Goal: Contribute content

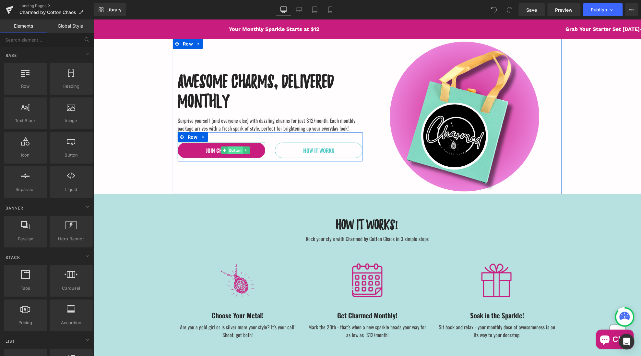
click at [231, 151] on span "Button" at bounding box center [235, 150] width 15 height 8
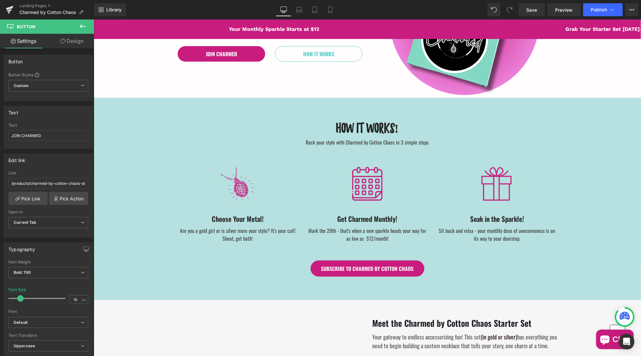
scroll to position [157, 0]
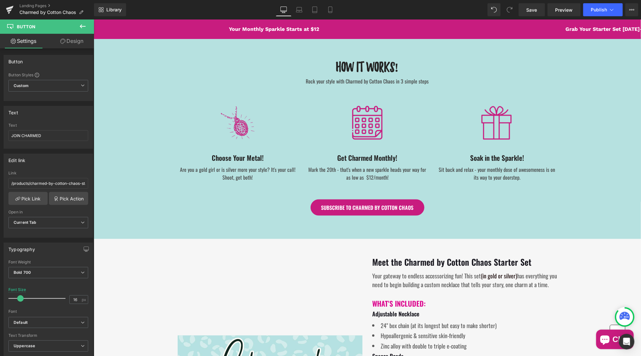
click at [364, 204] on span "Button" at bounding box center [367, 207] width 15 height 8
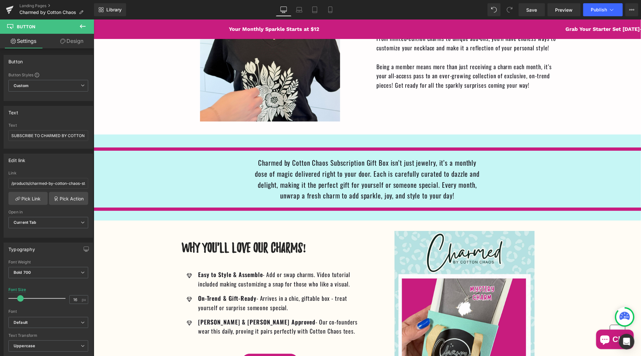
scroll to position [916, 0]
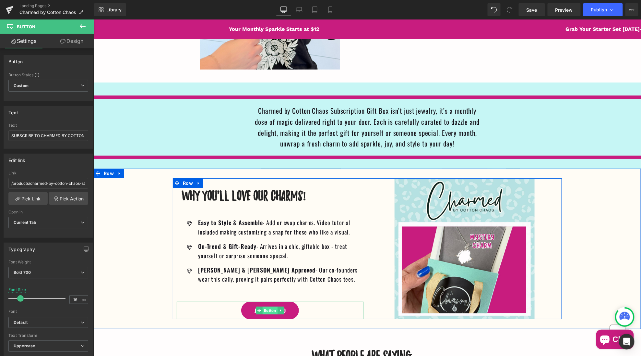
click at [268, 306] on span "Button" at bounding box center [269, 310] width 15 height 8
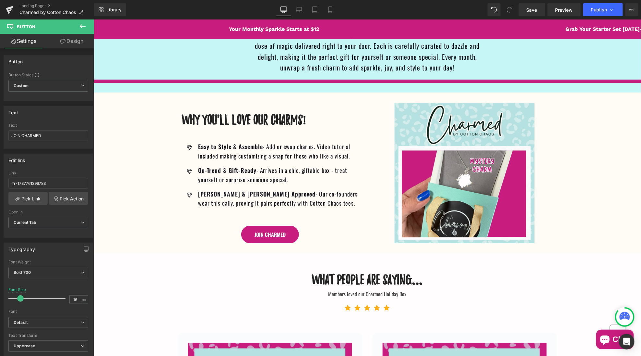
scroll to position [989, 0]
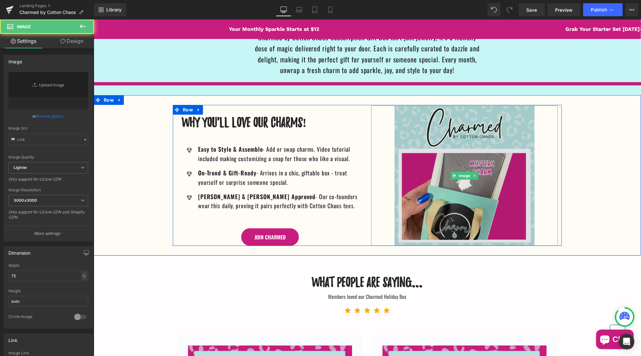
click at [477, 119] on img at bounding box center [464, 175] width 140 height 140
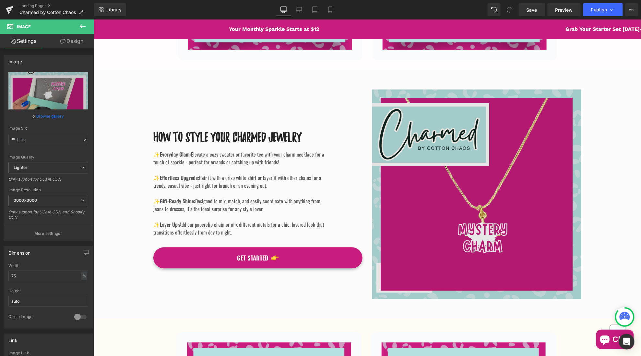
scroll to position [1467, 0]
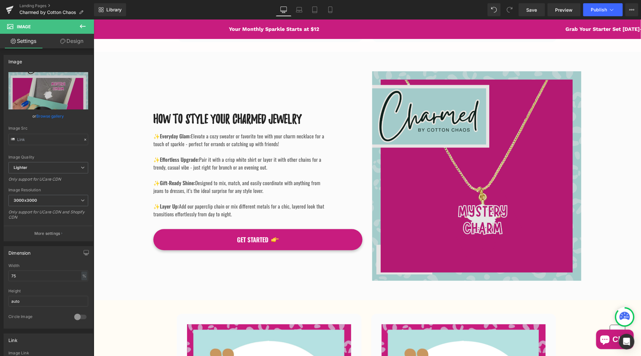
click at [483, 107] on img at bounding box center [476, 175] width 209 height 209
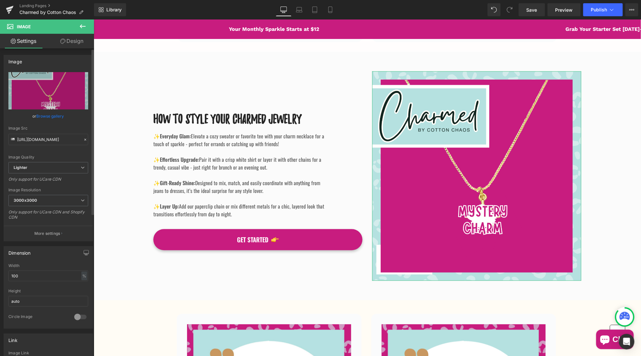
click at [44, 116] on link "Browse gallery" at bounding box center [51, 115] width 28 height 11
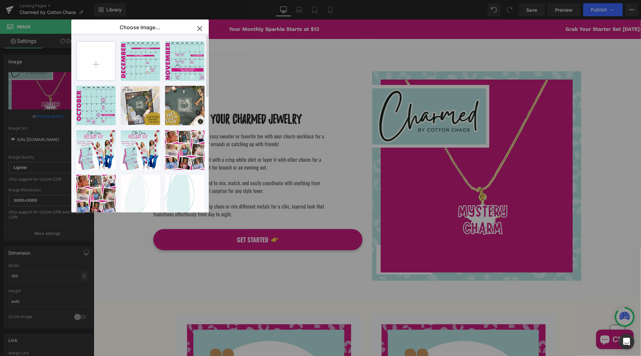
click at [98, 61] on input "file" at bounding box center [96, 61] width 39 height 39
type input "C:\fakepath\2024-3.png"
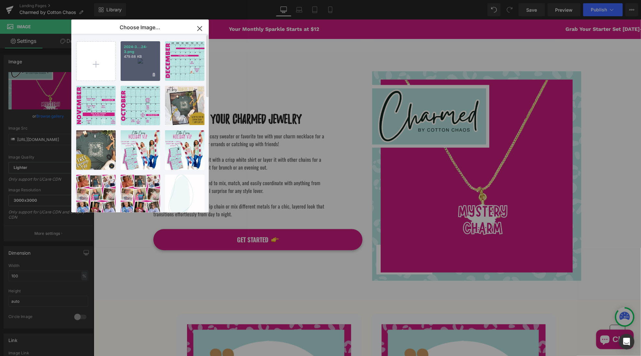
click at [139, 67] on div "2024-3...24-3.png 479.68 KB" at bounding box center [141, 61] width 40 height 40
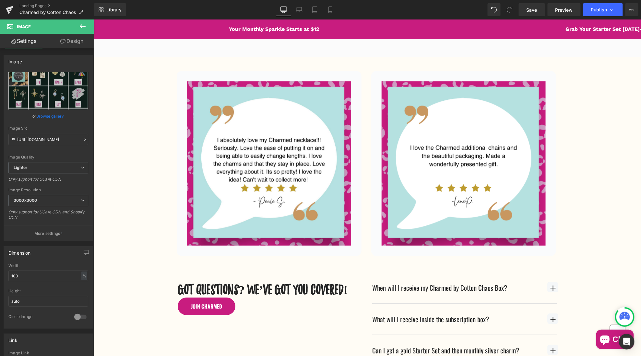
scroll to position [1576, 0]
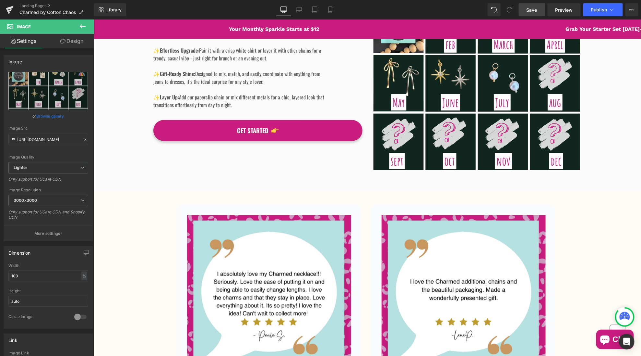
click at [533, 11] on span "Save" at bounding box center [532, 9] width 11 height 7
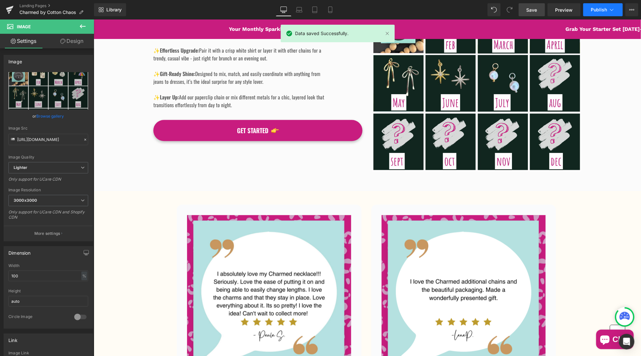
click at [596, 10] on span "Publish" at bounding box center [599, 9] width 16 height 5
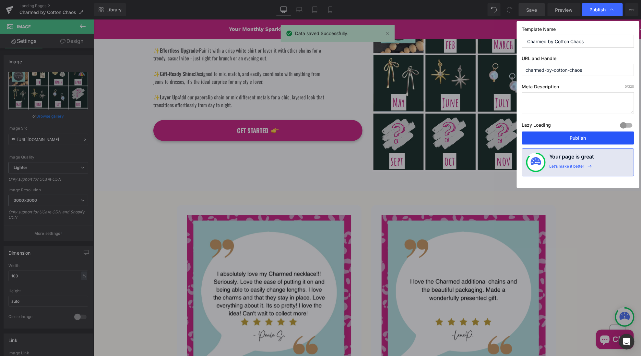
click at [578, 139] on button "Publish" at bounding box center [578, 137] width 112 height 13
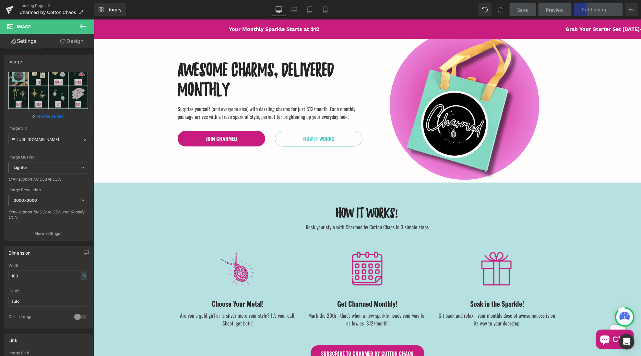
scroll to position [11, 0]
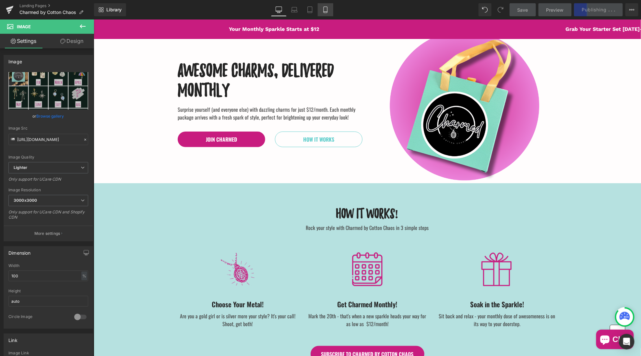
click at [327, 12] on icon at bounding box center [326, 10] width 4 height 6
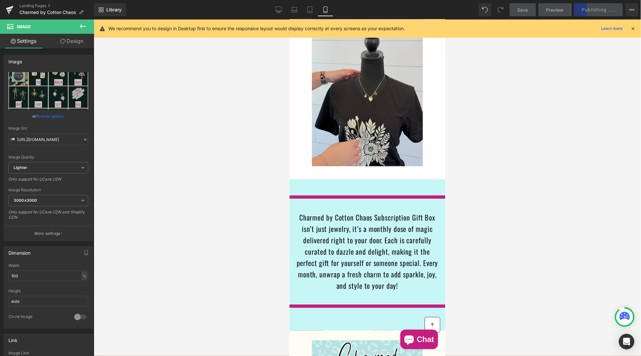
scroll to position [1258, 0]
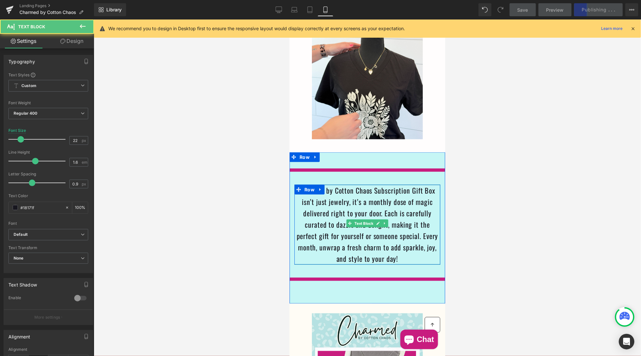
click at [339, 195] on p "Charmed by Cotton Chaos Subscription Gift Box isn’t just jewelry, it’s a monthl…" at bounding box center [367, 224] width 146 height 80
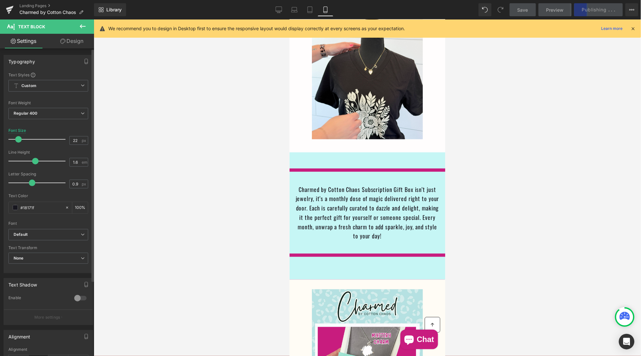
click at [18, 139] on span at bounding box center [18, 139] width 6 height 6
click at [302, 152] on span "Row" at bounding box center [304, 157] width 13 height 10
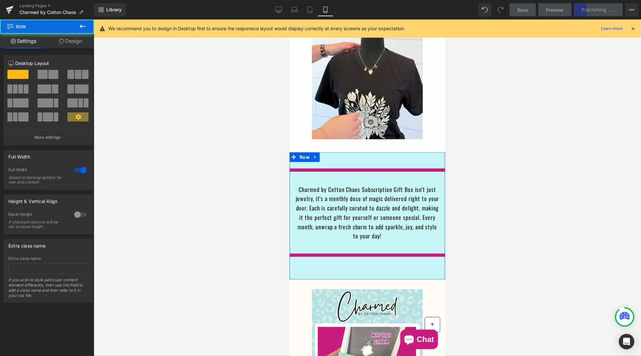
click at [72, 42] on link "Design" at bounding box center [70, 41] width 47 height 15
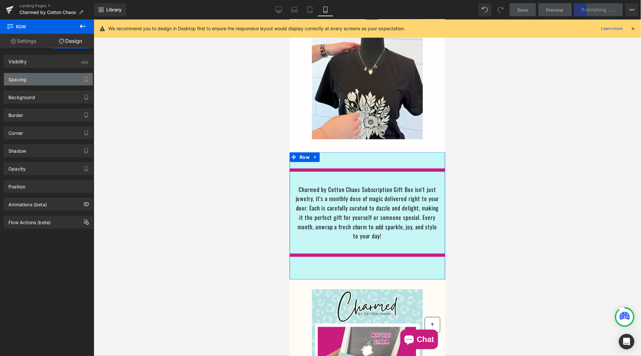
click at [50, 77] on div "Spacing" at bounding box center [48, 79] width 89 height 12
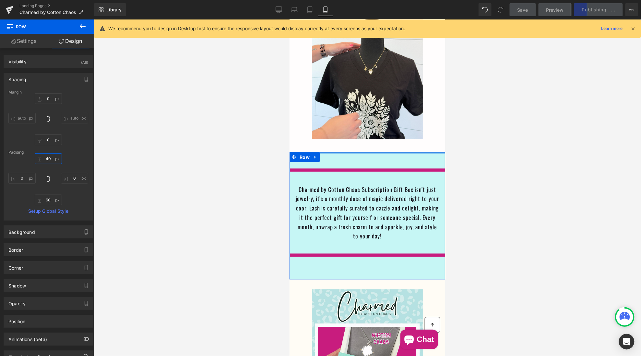
click at [46, 158] on input "40" at bounding box center [48, 158] width 27 height 11
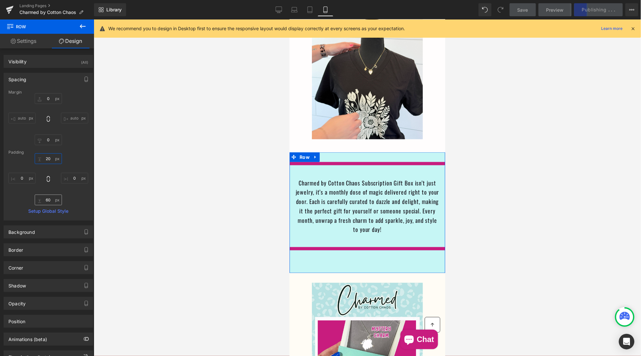
type input "20"
click at [47, 200] on input "60" at bounding box center [48, 199] width 27 height 11
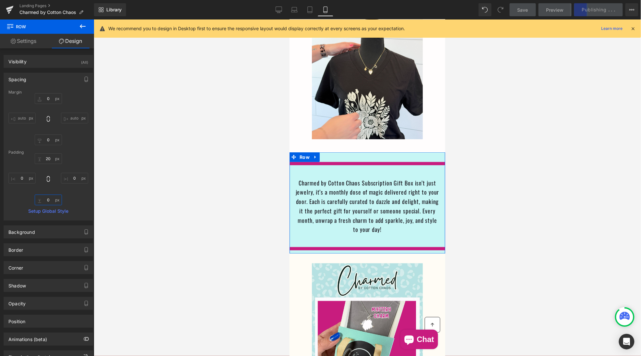
type input "20"
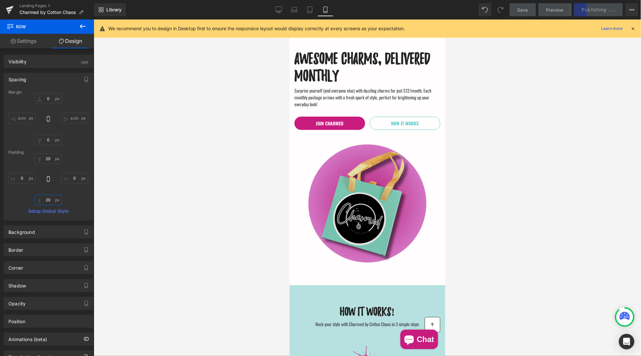
scroll to position [0, 0]
